Goal: Obtain resource: Obtain resource

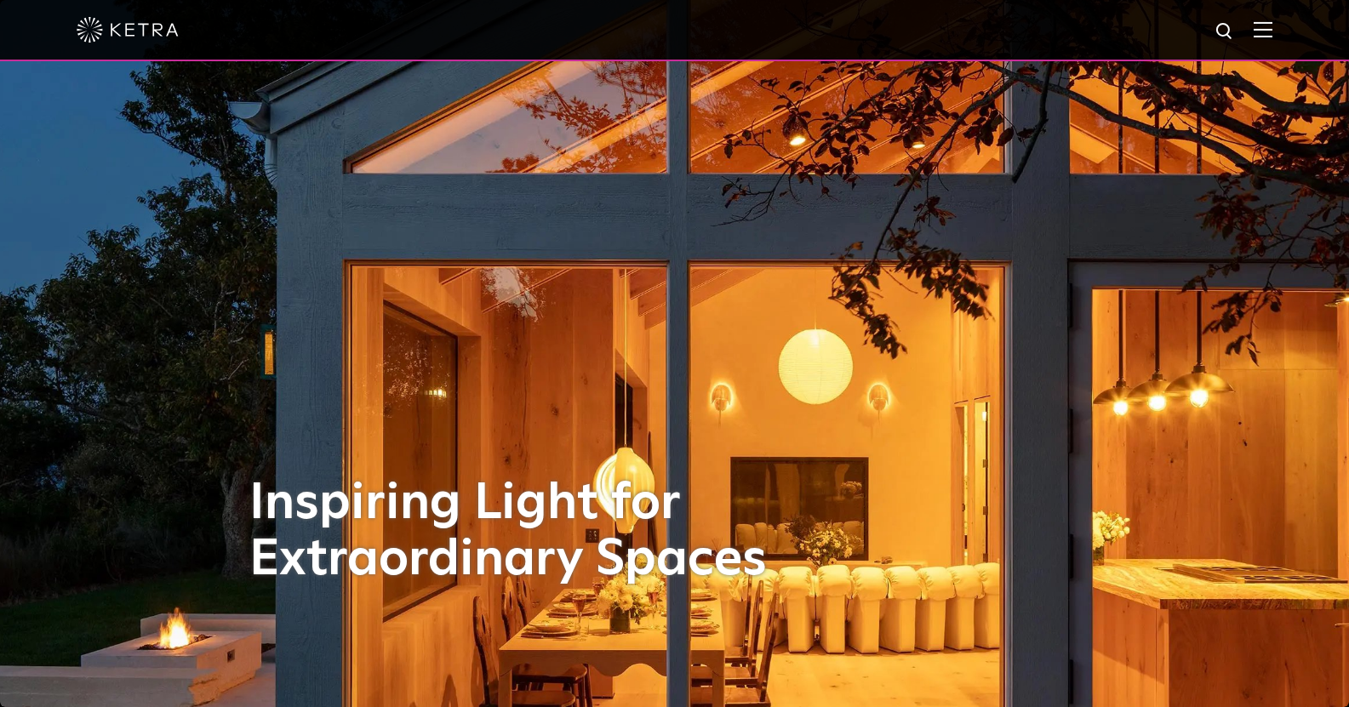
click at [1271, 37] on img at bounding box center [1263, 29] width 19 height 16
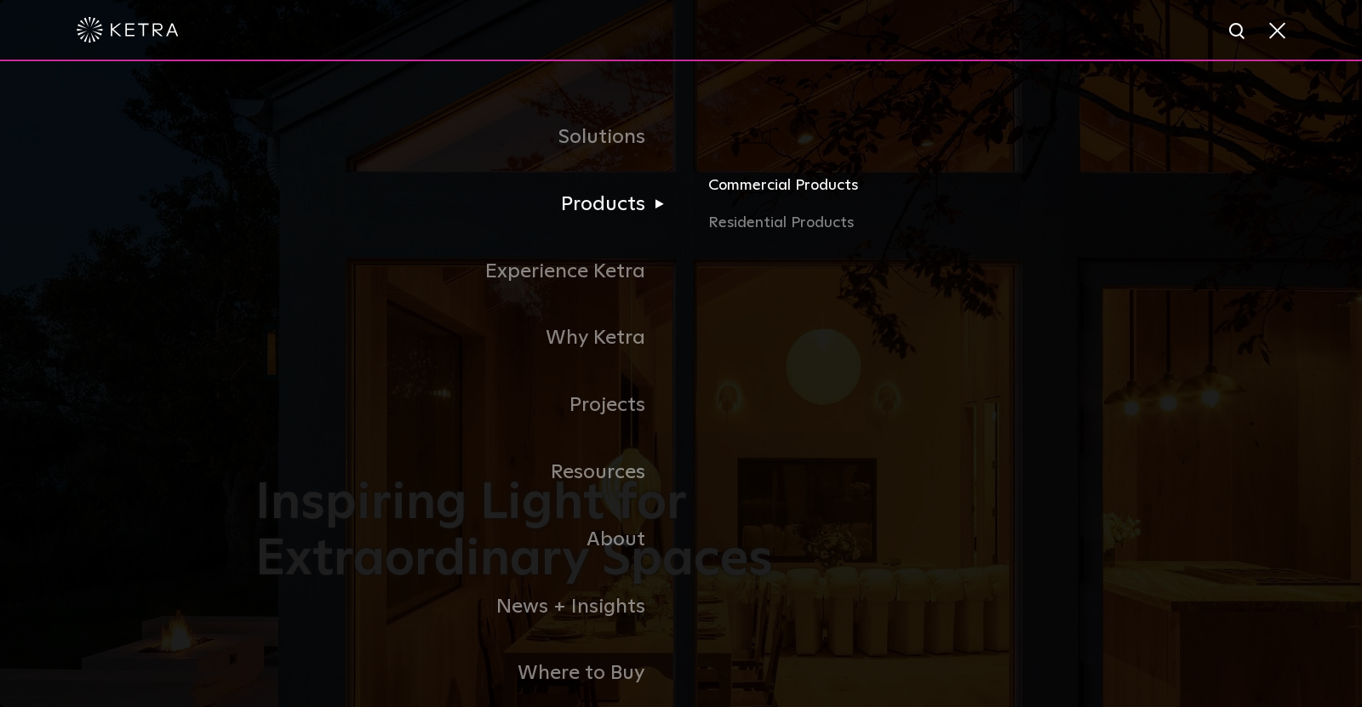
click at [772, 182] on link "Commercial Products" at bounding box center [907, 192] width 398 height 37
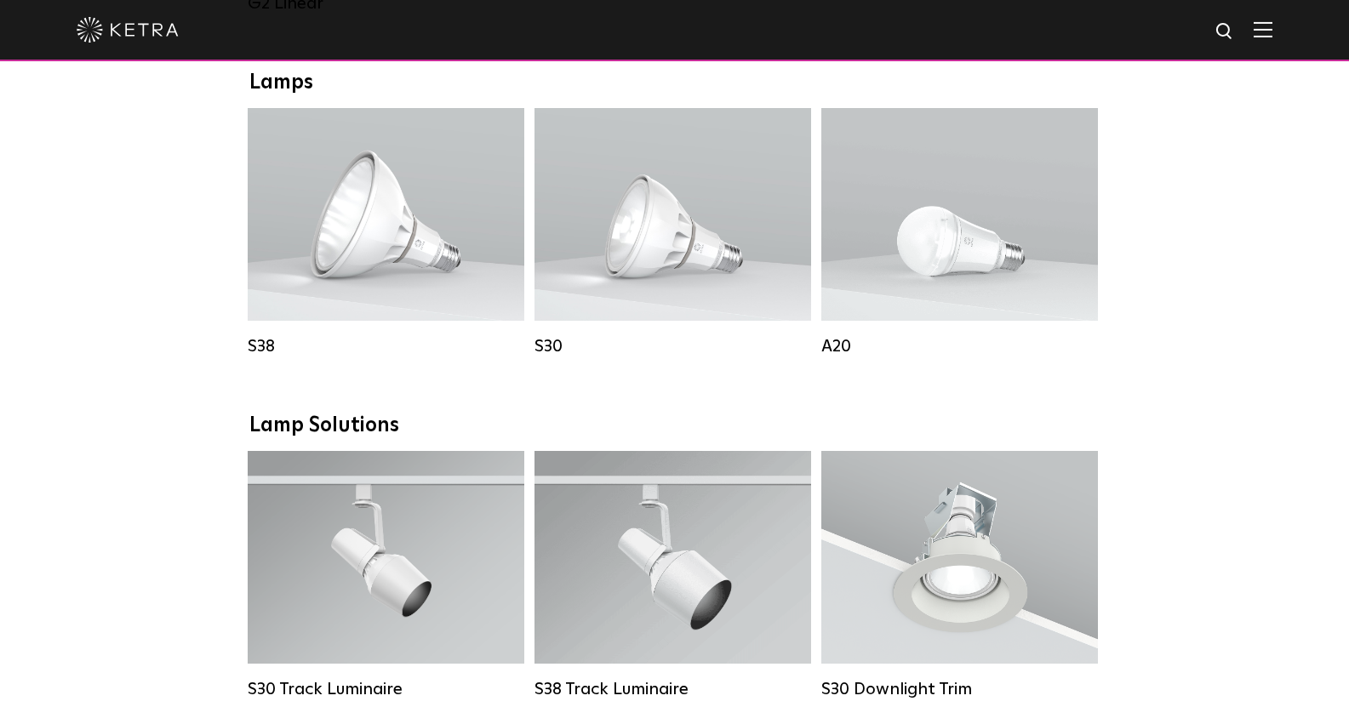
scroll to position [1231, 0]
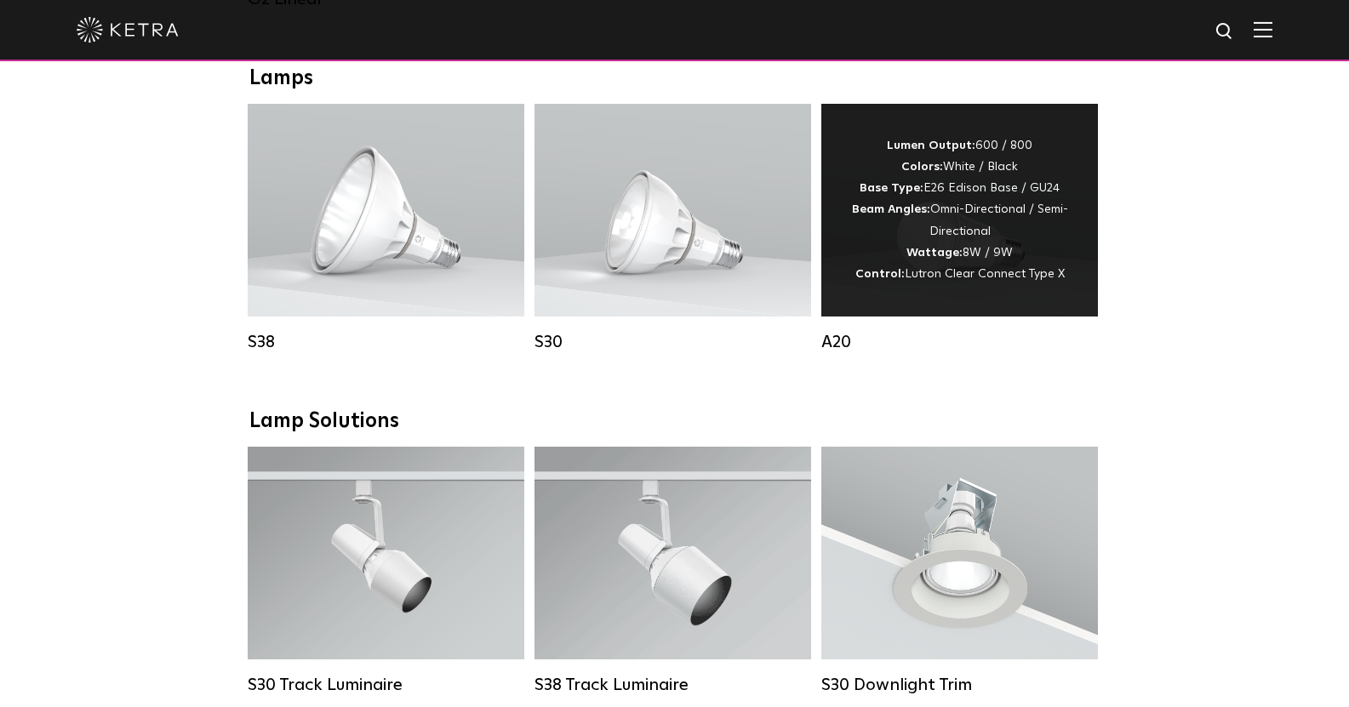
click at [905, 280] on div "Lumen Output: 600 / 800 Colors: White / Black Base Type: E26 Edison Base / GU24…" at bounding box center [960, 210] width 226 height 150
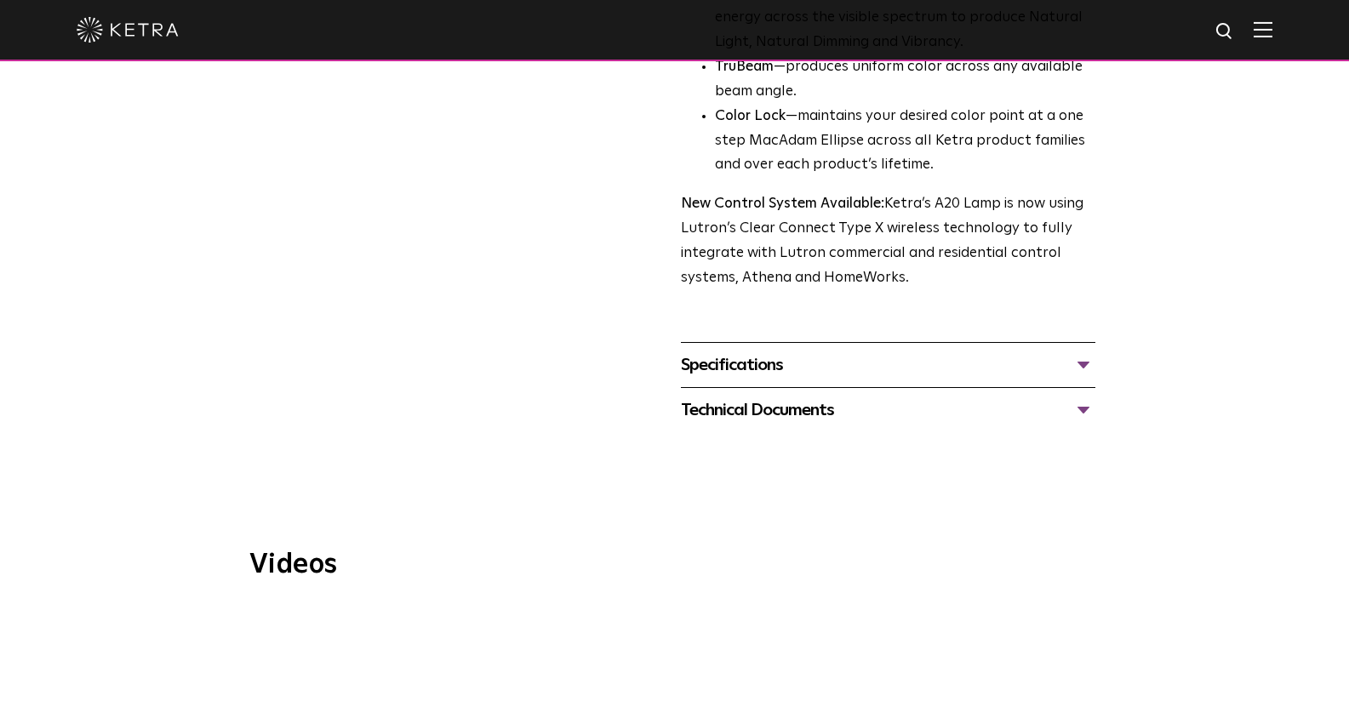
scroll to position [624, 0]
click at [868, 396] on div "Technical Documents" at bounding box center [888, 409] width 414 height 27
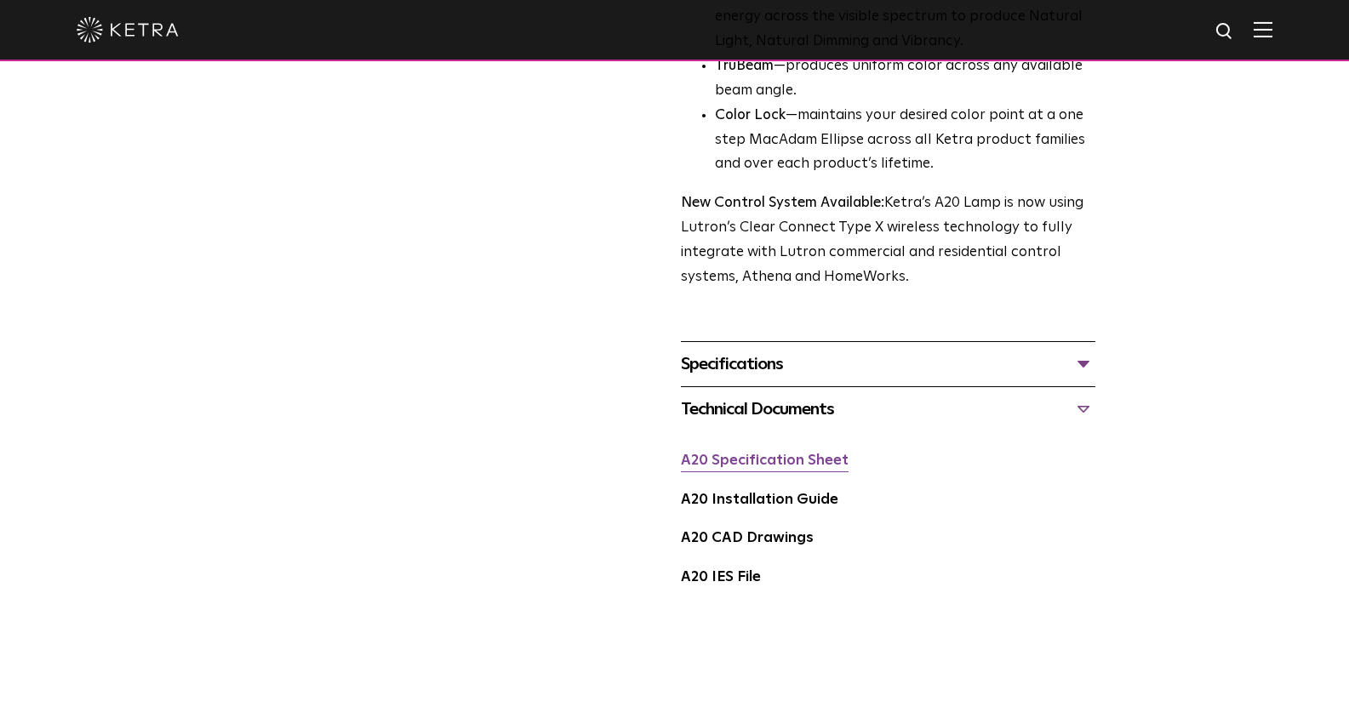
click at [780, 454] on link "A20 Specification Sheet" at bounding box center [765, 461] width 168 height 14
